Goal: Information Seeking & Learning: Learn about a topic

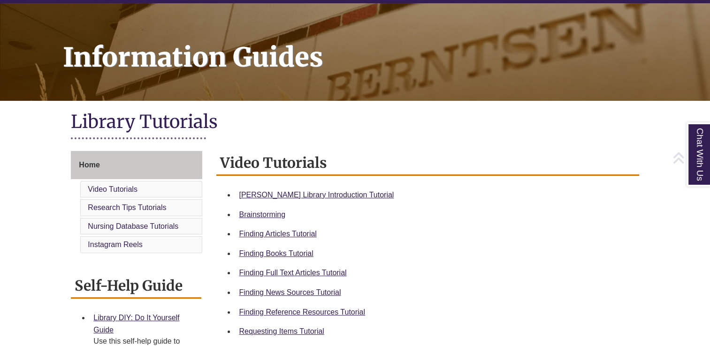
scroll to position [139, 0]
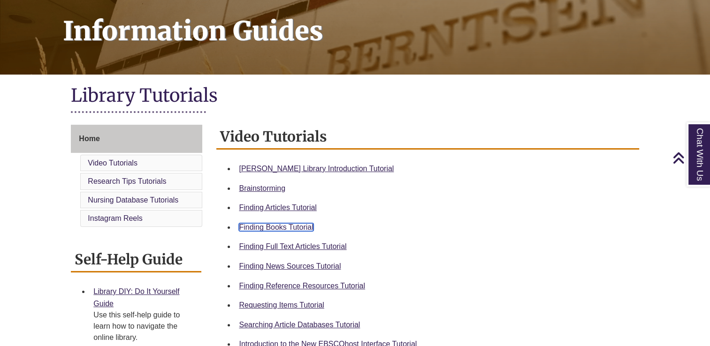
click at [288, 223] on link "Finding Books Tutorial" at bounding box center [276, 227] width 74 height 8
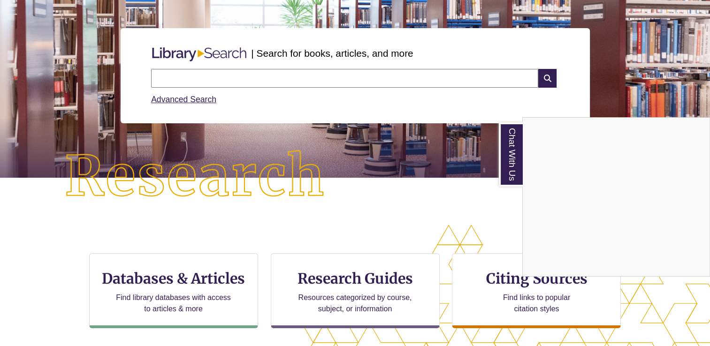
click at [339, 72] on div "Chat With Us" at bounding box center [355, 173] width 710 height 346
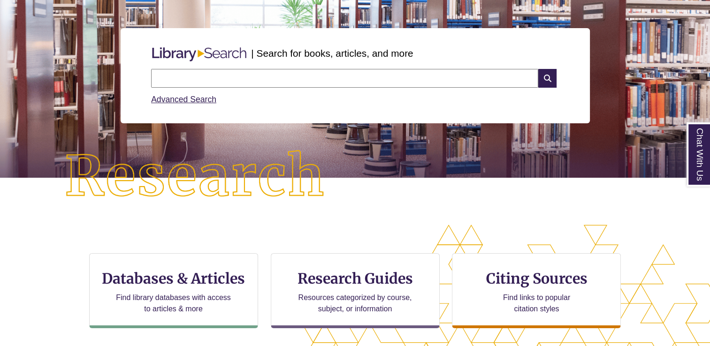
click at [340, 77] on input "text" at bounding box center [344, 78] width 387 height 19
type input "**********"
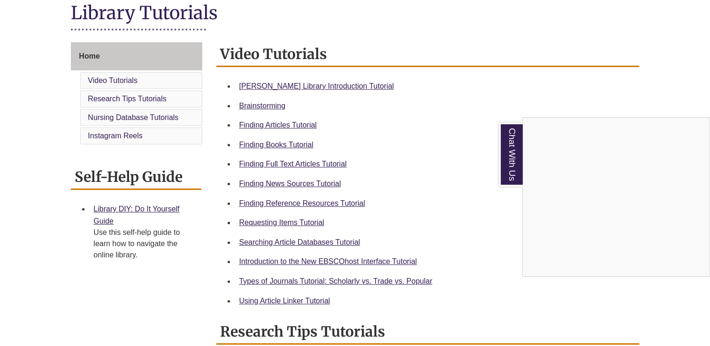
scroll to position [227, 0]
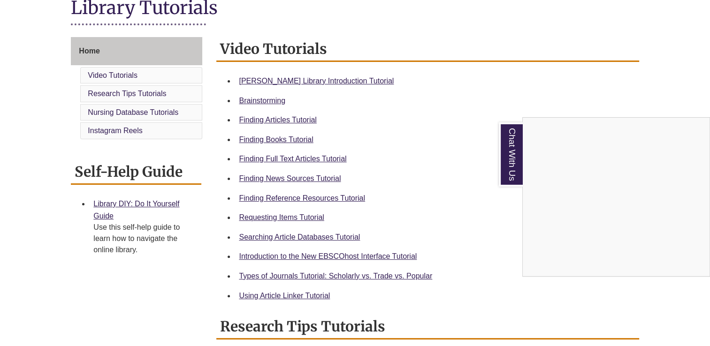
click at [301, 217] on div "Chat With Us" at bounding box center [355, 173] width 710 height 346
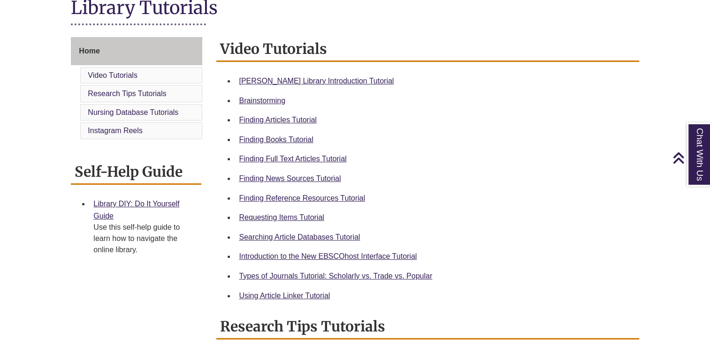
click at [303, 212] on div "Requesting Items Tutorial" at bounding box center [435, 218] width 392 height 12
click at [306, 219] on link "Requesting Items Tutorial" at bounding box center [281, 217] width 85 height 8
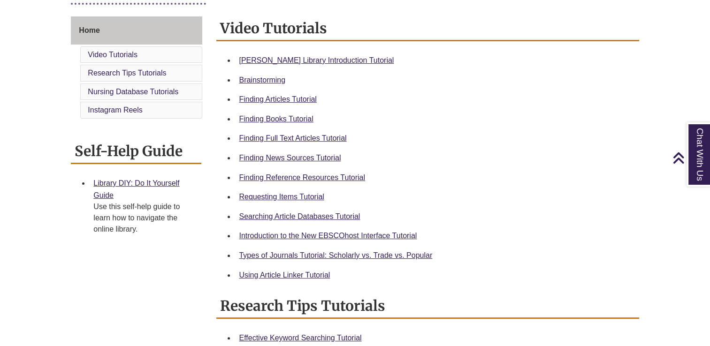
scroll to position [260, 0]
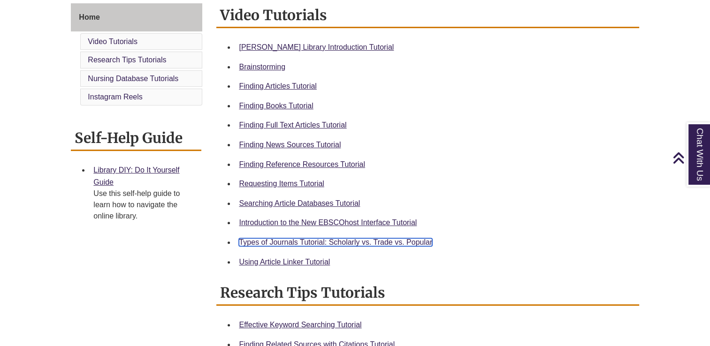
click at [341, 241] on link "Types of Journals Tutorial: Scholarly vs. Trade vs. Popular" at bounding box center [335, 242] width 193 height 8
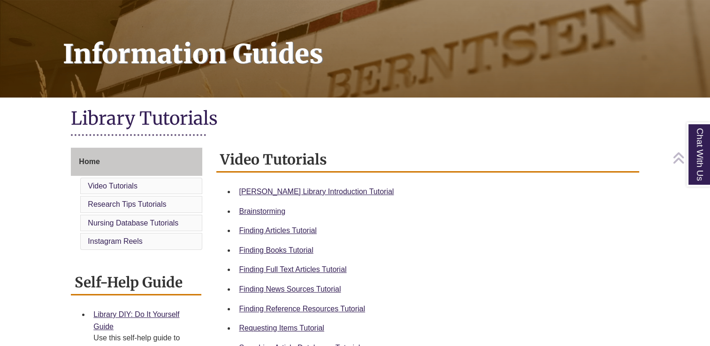
scroll to position [144, 0]
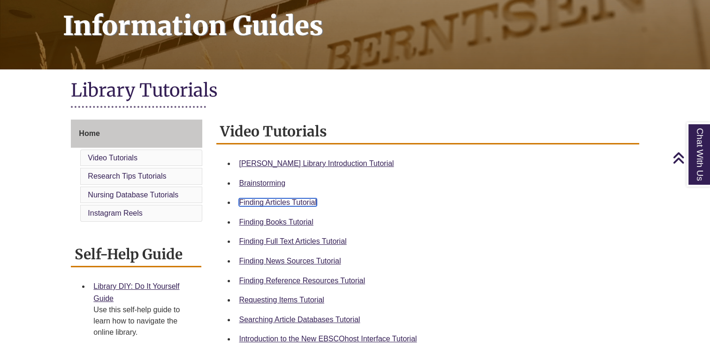
click at [300, 202] on link "Finding Articles Tutorial" at bounding box center [277, 202] width 77 height 8
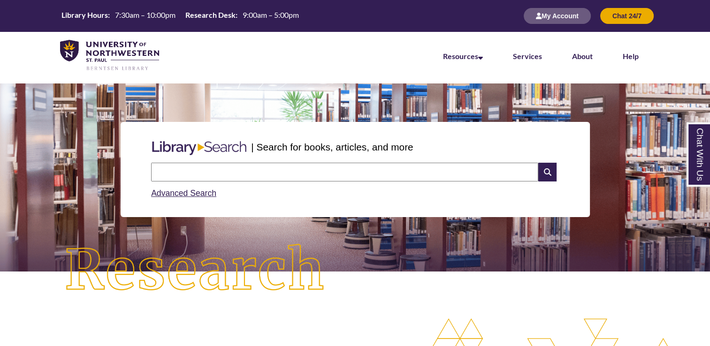
click at [267, 165] on input "text" at bounding box center [344, 172] width 387 height 19
type input "**********"
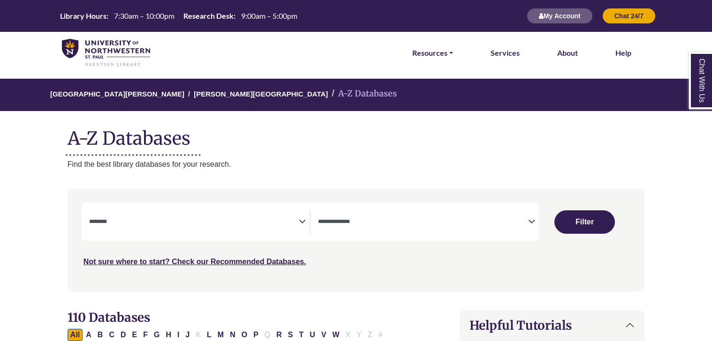
select select "Database Subject Filter"
select select "Database Types Filter"
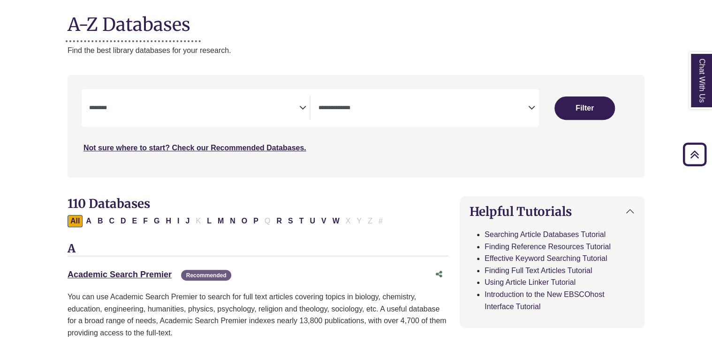
scroll to position [114, 0]
click at [271, 117] on span "Search filters" at bounding box center [194, 109] width 210 height 24
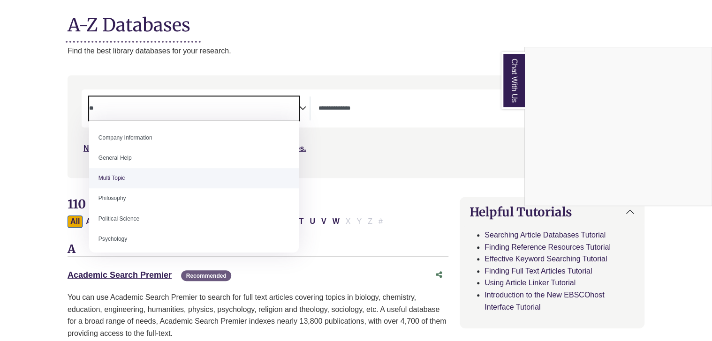
scroll to position [0, 0]
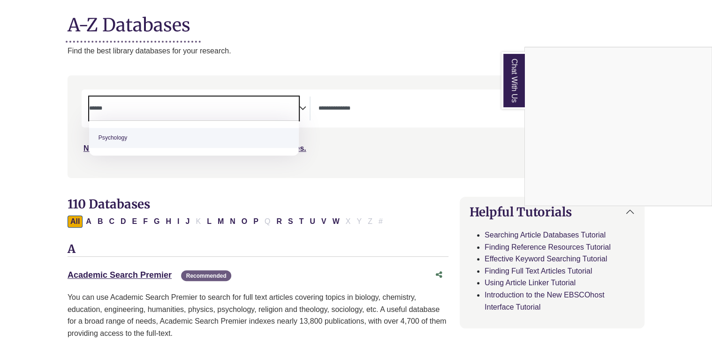
type textarea "******"
select select "*****"
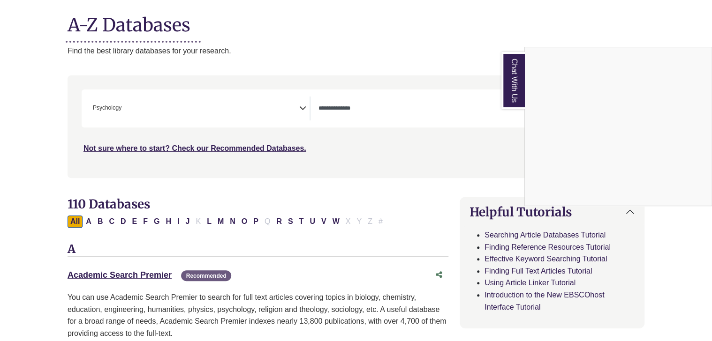
click at [335, 115] on div "Chat With Us" at bounding box center [356, 170] width 712 height 341
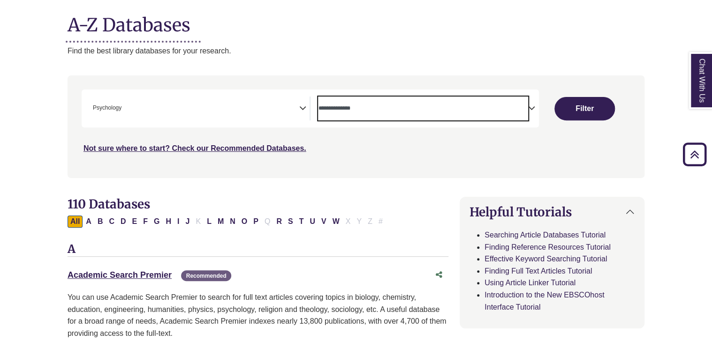
click at [445, 97] on span "Search filters" at bounding box center [423, 109] width 210 height 24
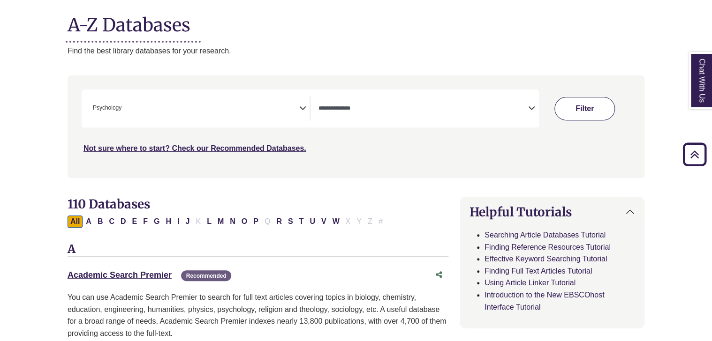
click at [577, 103] on button "Filter" at bounding box center [584, 108] width 60 height 23
select select "Database Types Filter"
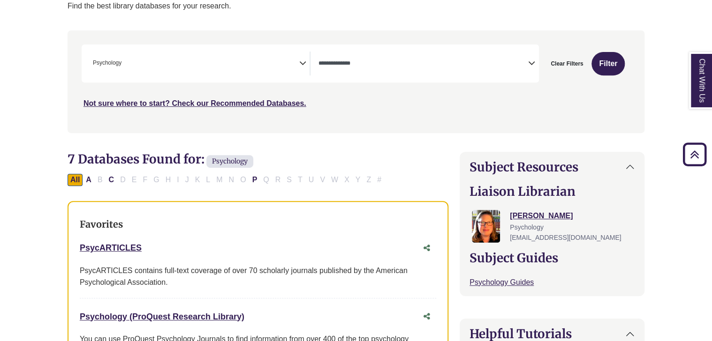
scroll to position [121, 0]
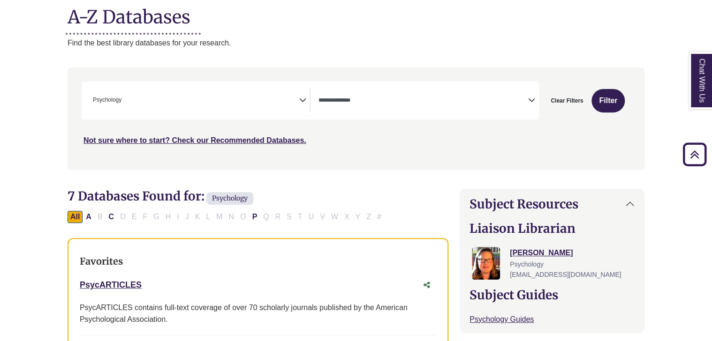
click at [168, 111] on span "× Psychology" at bounding box center [194, 101] width 210 height 24
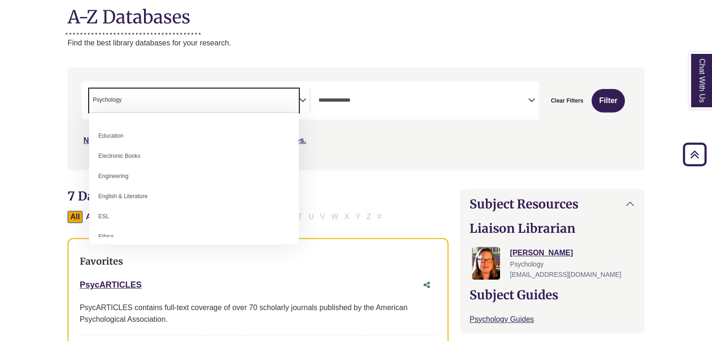
scroll to position [278, 0]
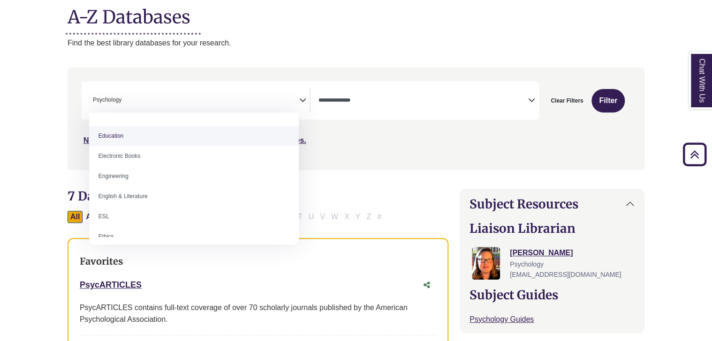
select select "*****"
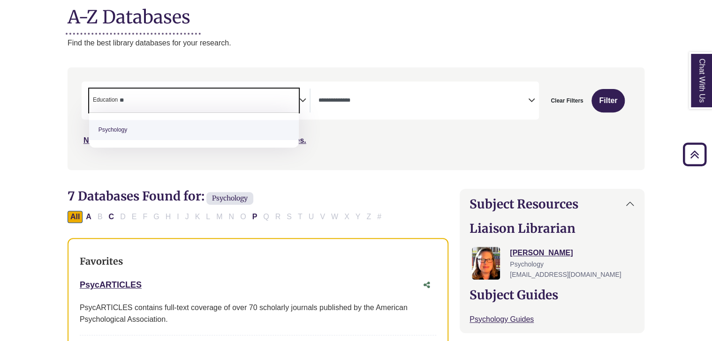
type textarea "*"
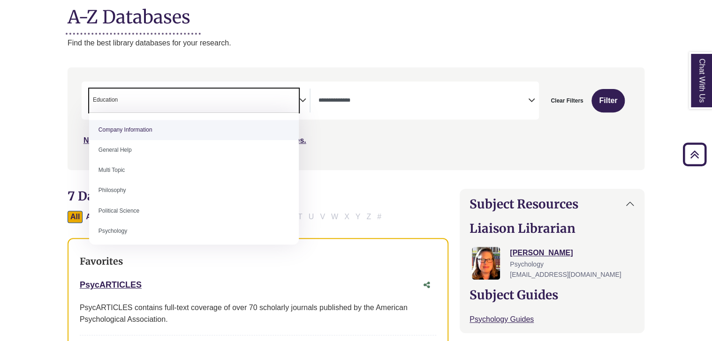
select select "Database Subject Filter"
type textarea "*********"
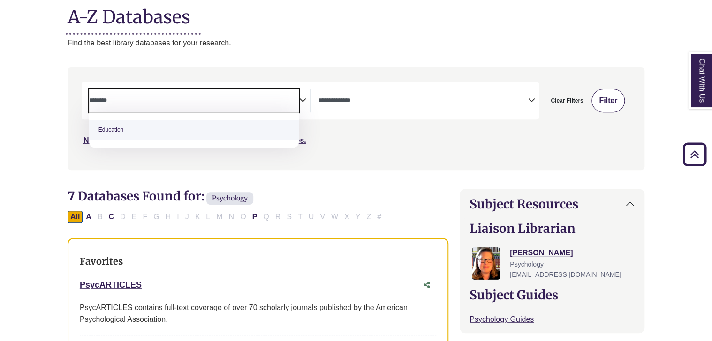
click at [609, 105] on button "Filter" at bounding box center [607, 100] width 33 height 23
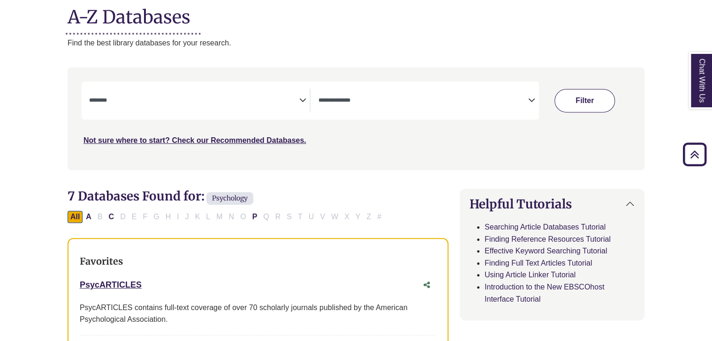
select select "Database Subject Filter"
select select "Database Types Filter"
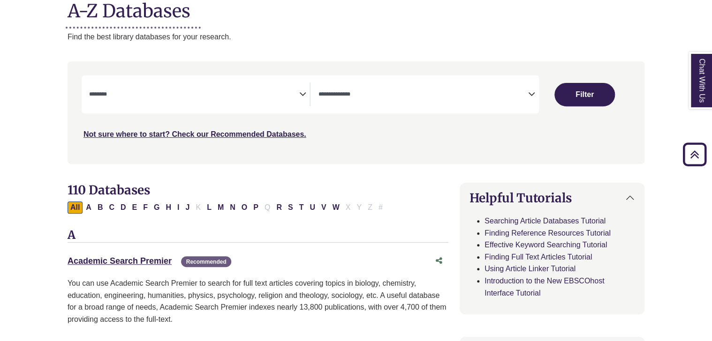
scroll to position [116, 0]
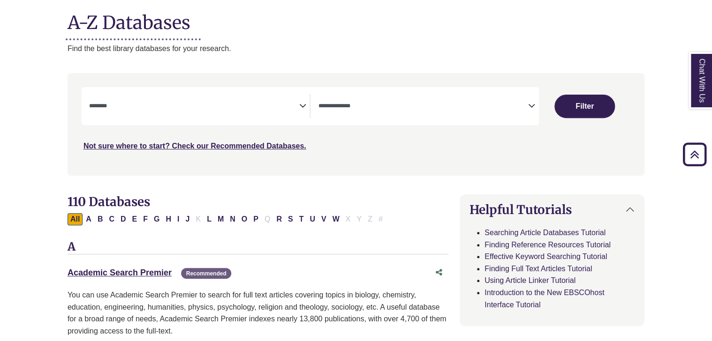
click at [257, 113] on span "Search filters" at bounding box center [194, 106] width 210 height 24
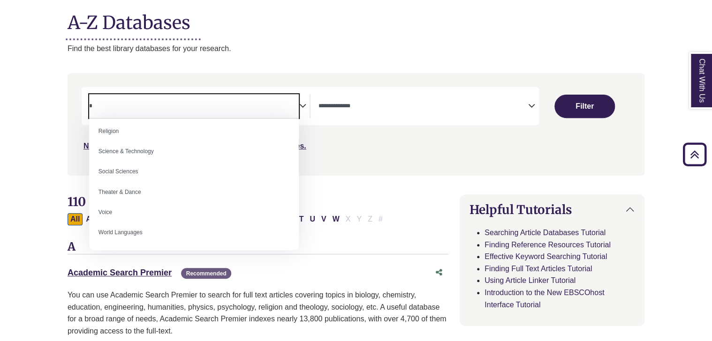
scroll to position [0, 0]
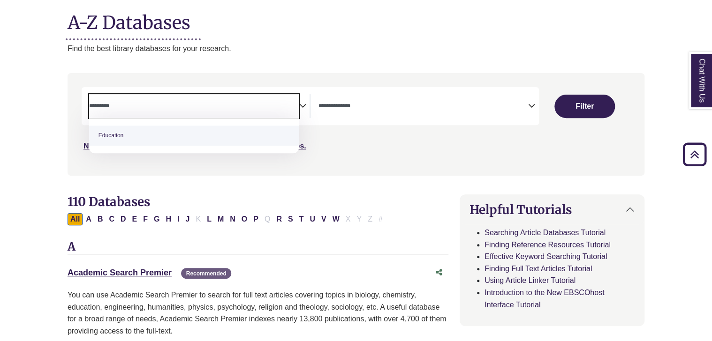
type textarea "*********"
select select "*****"
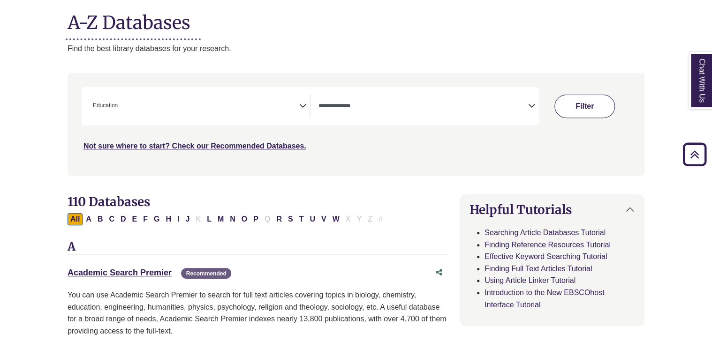
click at [585, 112] on button "Filter" at bounding box center [584, 106] width 60 height 23
select select "Database Types Filter"
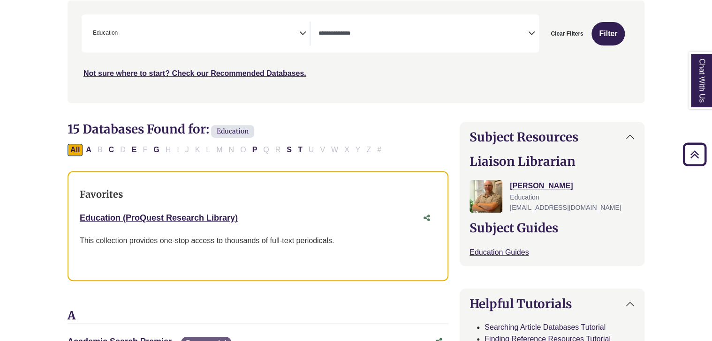
scroll to position [229, 0]
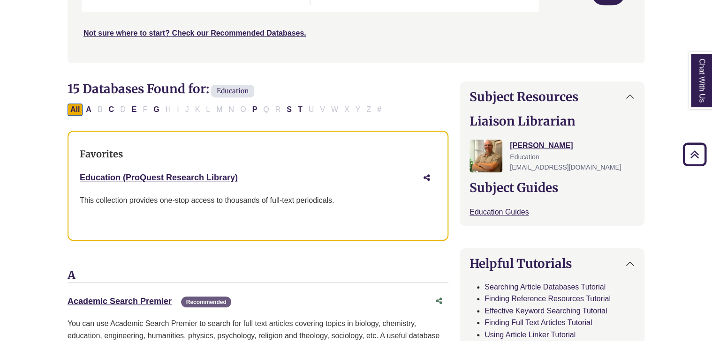
click at [430, 177] on icon "Share this database" at bounding box center [427, 178] width 7 height 8
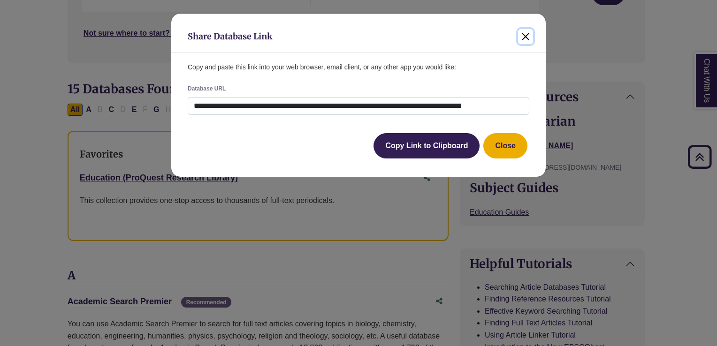
click at [530, 36] on button "Close" at bounding box center [525, 36] width 15 height 15
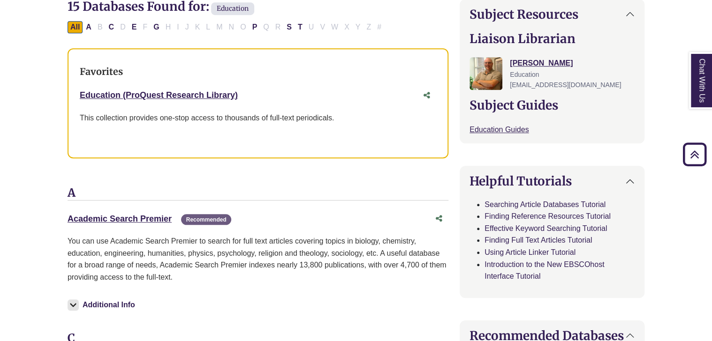
scroll to position [307, 0]
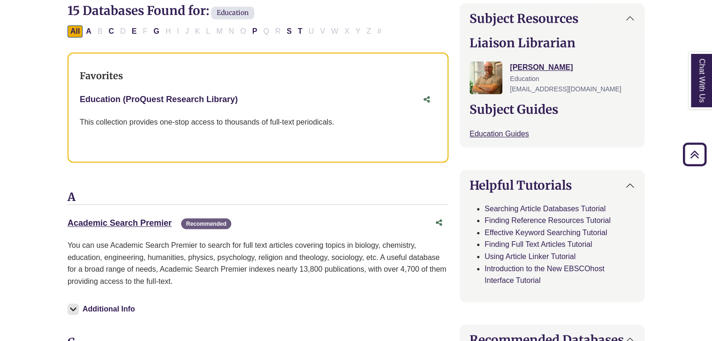
click at [207, 98] on link "Education (ProQuest Research Library) This link opens in a new window" at bounding box center [159, 99] width 158 height 9
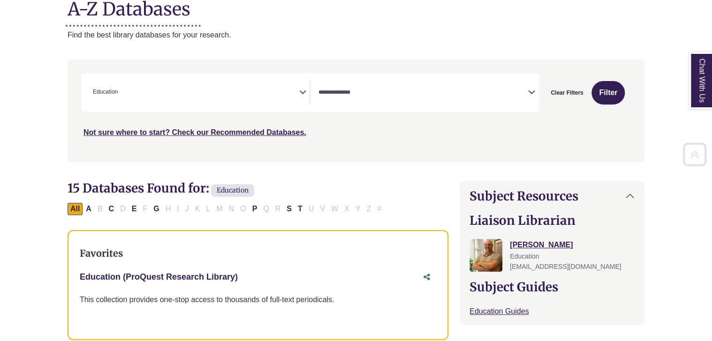
scroll to position [130, 0]
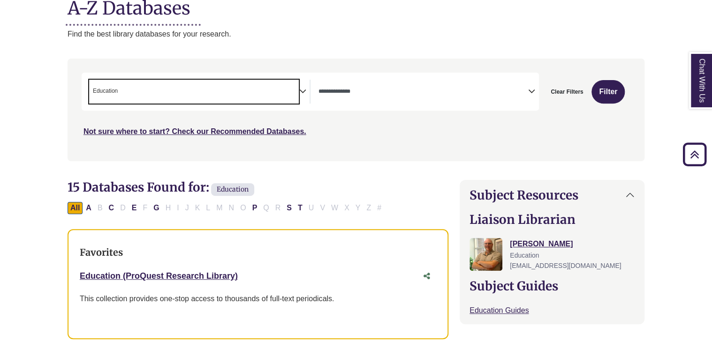
click at [212, 97] on span "× Education" at bounding box center [194, 92] width 210 height 24
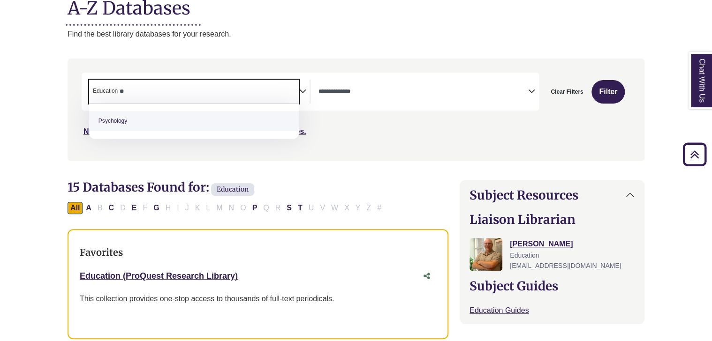
type textarea "**"
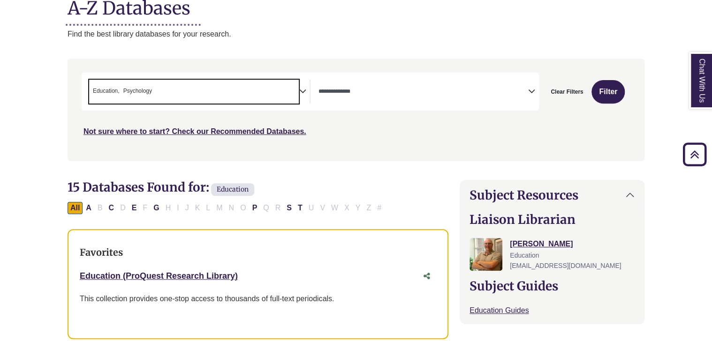
click at [230, 89] on span "× Education × Psychology" at bounding box center [194, 92] width 210 height 24
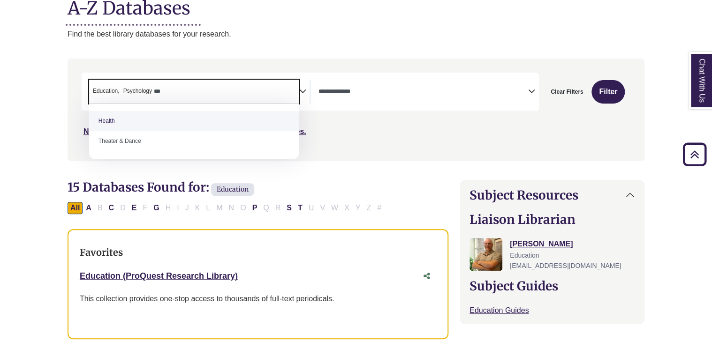
type textarea "***"
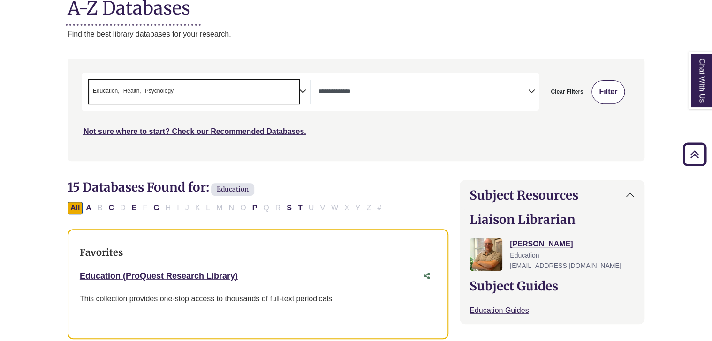
click at [607, 90] on button "Filter" at bounding box center [607, 91] width 33 height 23
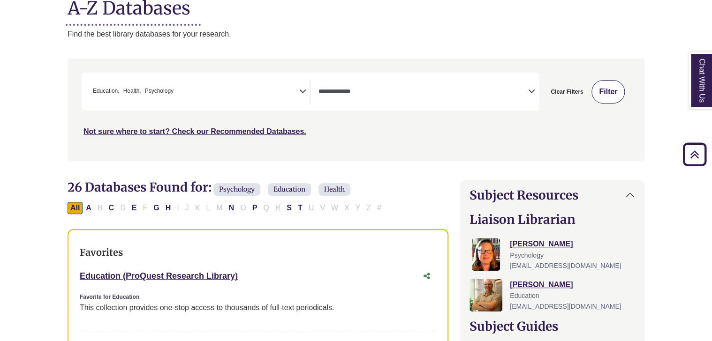
click at [618, 87] on button "Filter" at bounding box center [607, 91] width 33 height 23
select select "Database Types Filter"
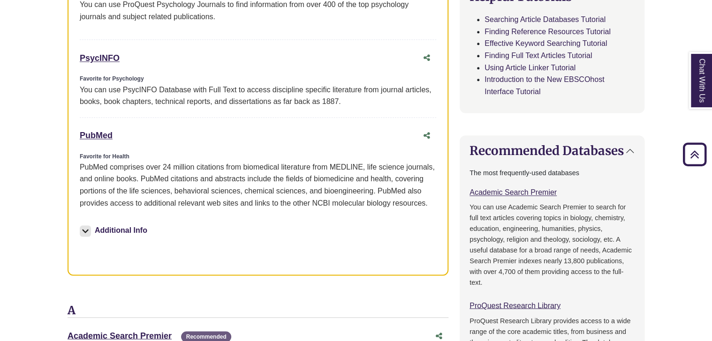
scroll to position [581, 0]
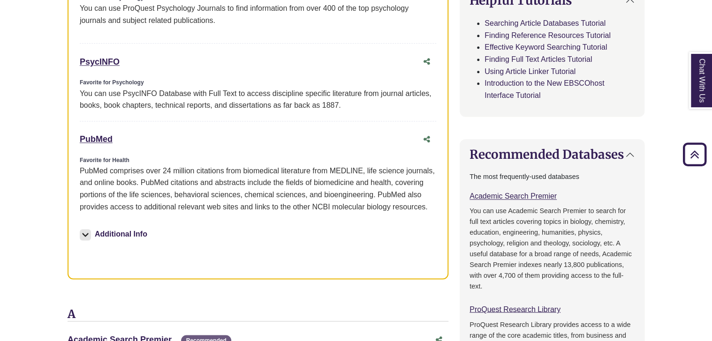
click at [126, 232] on button "Additional Info" at bounding box center [115, 234] width 70 height 13
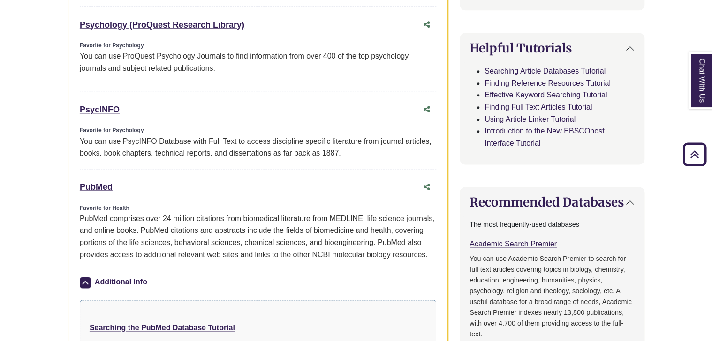
scroll to position [529, 0]
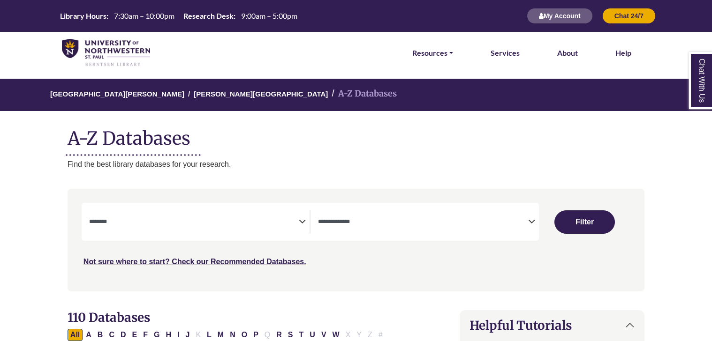
select select "Database Subject Filter"
select select "Database Types Filter"
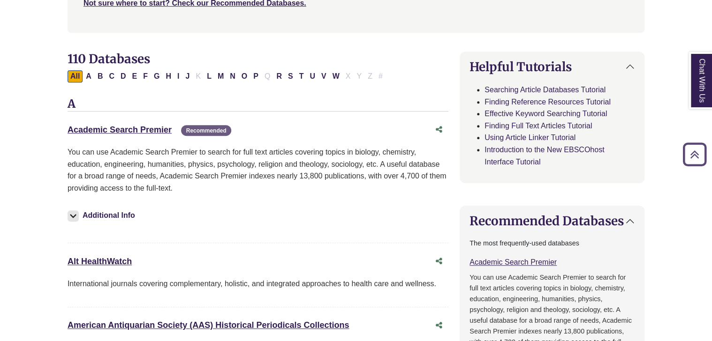
scroll to position [260, 0]
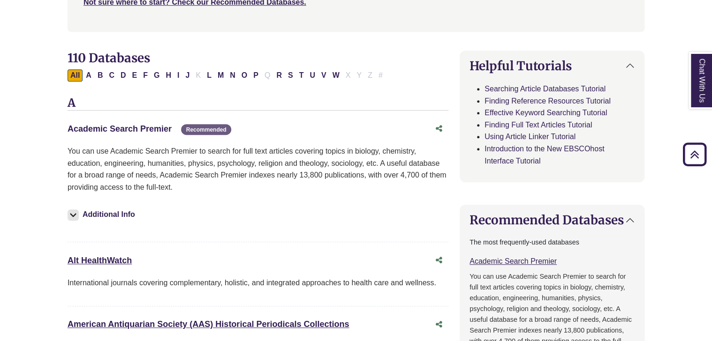
click at [132, 131] on link "Academic Search Premier This link opens in a new window" at bounding box center [120, 128] width 104 height 9
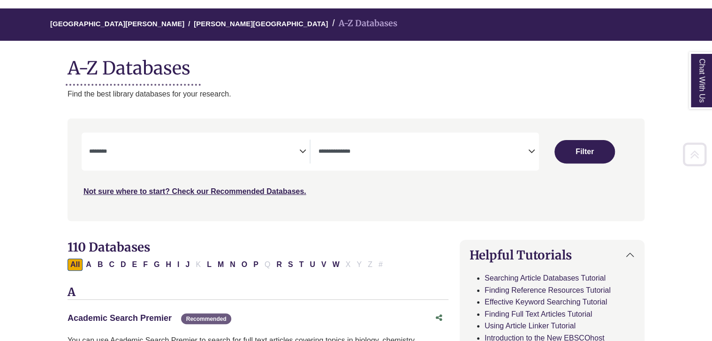
scroll to position [69, 0]
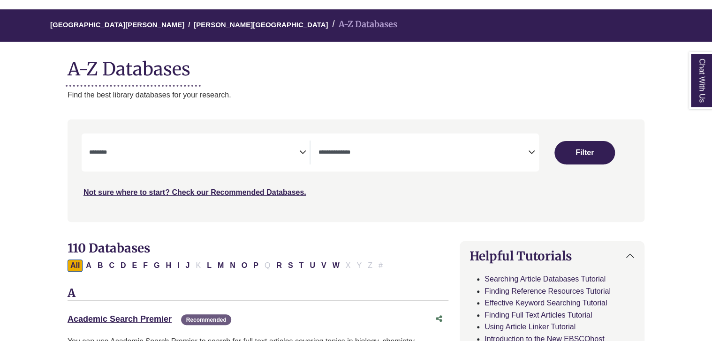
click at [235, 153] on textarea "Search" at bounding box center [194, 154] width 210 height 8
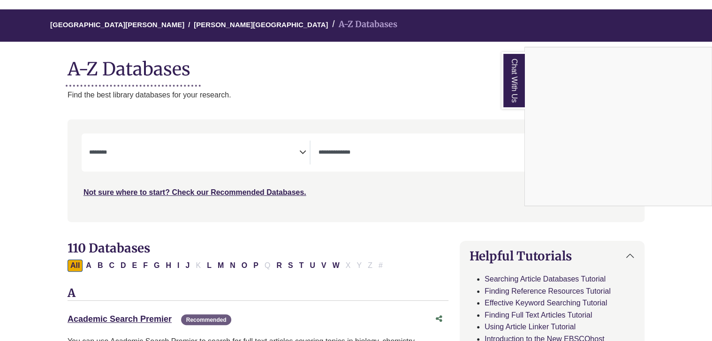
scroll to position [0, 0]
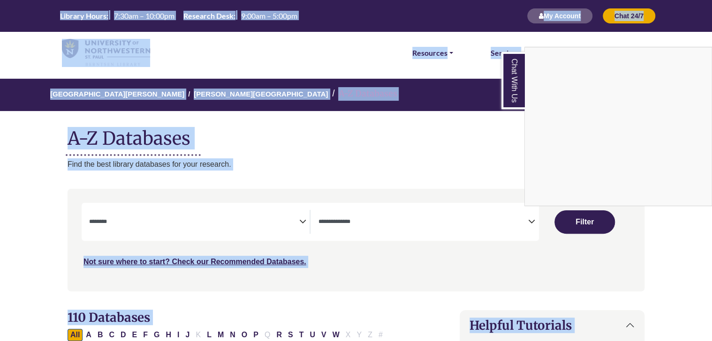
drag, startPoint x: 55, startPoint y: 202, endPoint x: 344, endPoint y: -33, distance: 371.8
drag, startPoint x: 344, startPoint y: -33, endPoint x: 325, endPoint y: 131, distance: 164.8
click at [325, 131] on div "Chat With Us" at bounding box center [356, 170] width 712 height 341
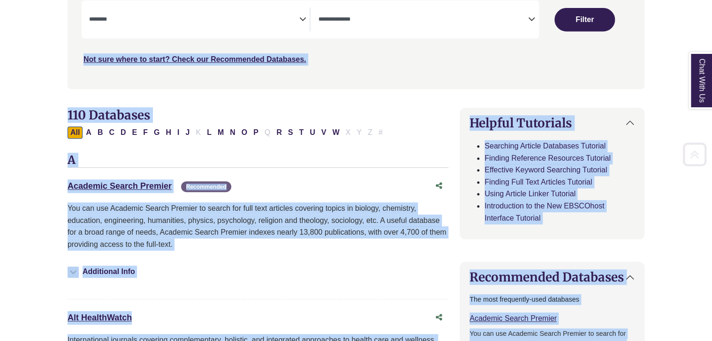
scroll to position [236, 0]
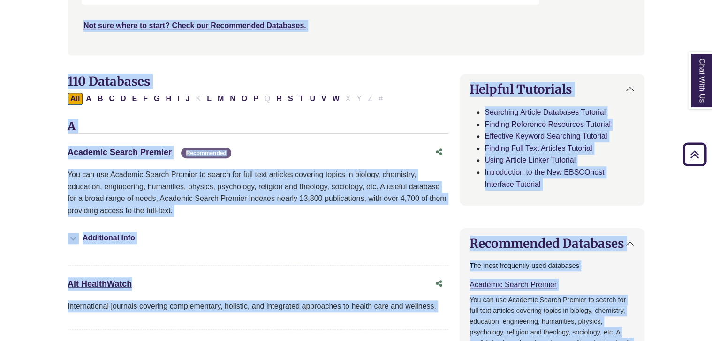
click at [142, 148] on link "Academic Search Premier This link opens in a new window" at bounding box center [120, 152] width 104 height 9
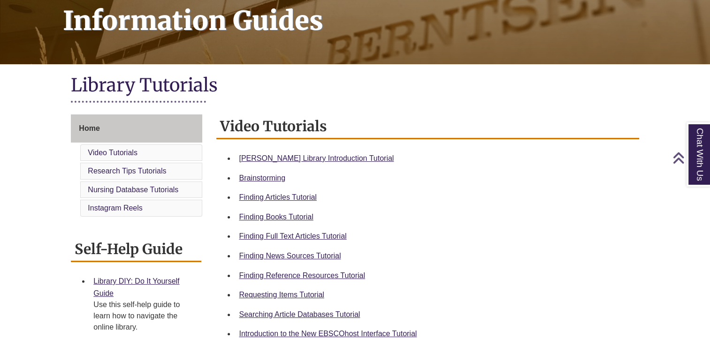
scroll to position [184, 0]
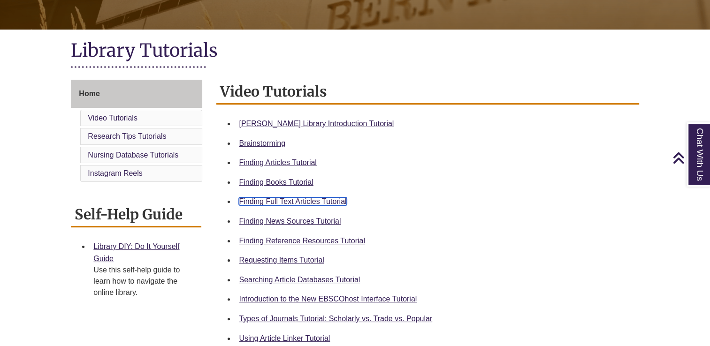
click at [323, 204] on link "Finding Full Text Articles Tutorial" at bounding box center [292, 201] width 107 height 8
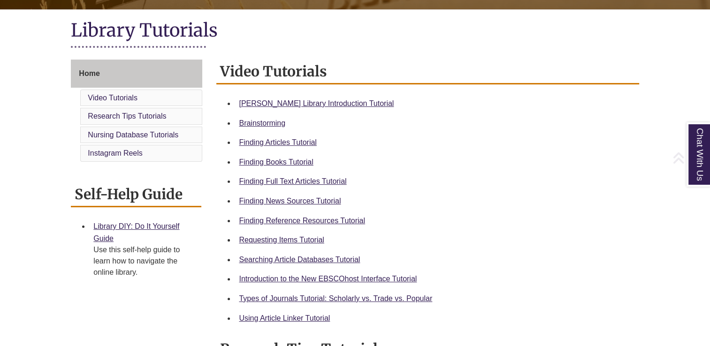
scroll to position [231, 0]
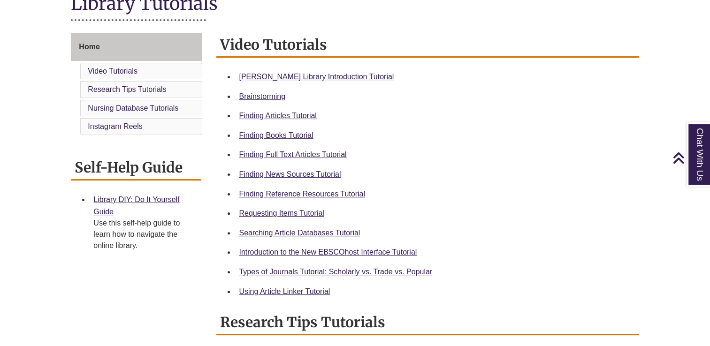
click at [318, 146] on li "Finding Full Text Articles Tutorial" at bounding box center [435, 155] width 400 height 20
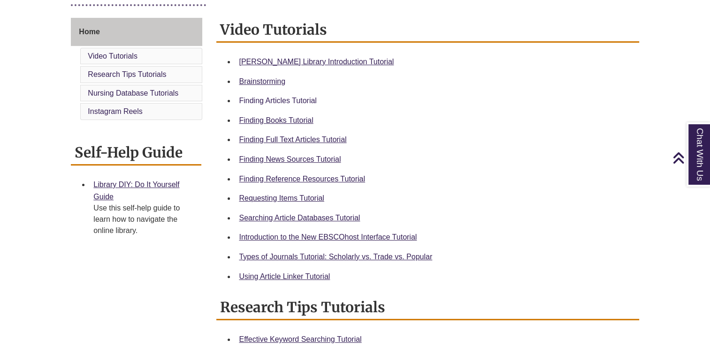
scroll to position [249, 0]
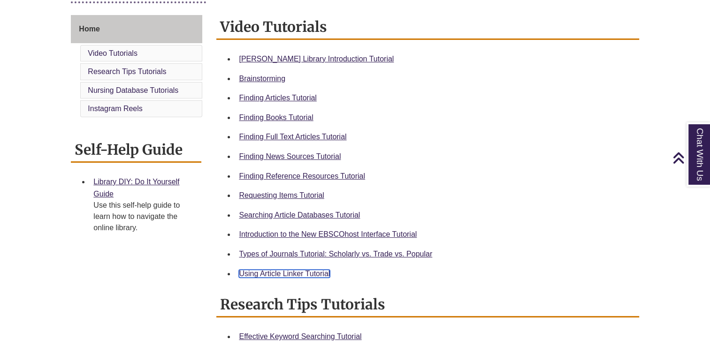
click at [255, 275] on link "Using Article Linker Tutorial" at bounding box center [284, 274] width 91 height 8
